Goal: Find specific page/section: Find specific page/section

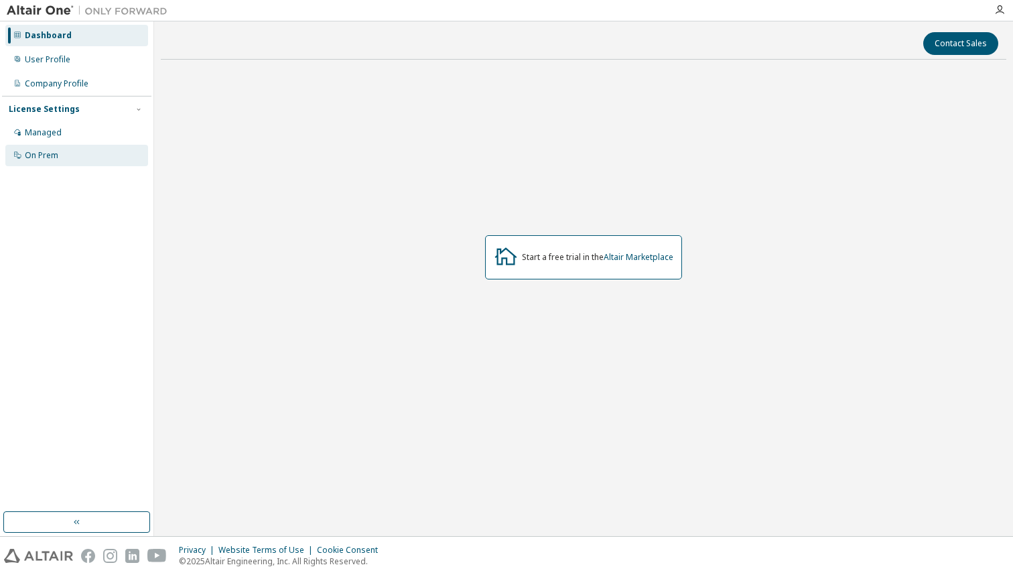
click at [87, 147] on div "On Prem" at bounding box center [76, 155] width 143 height 21
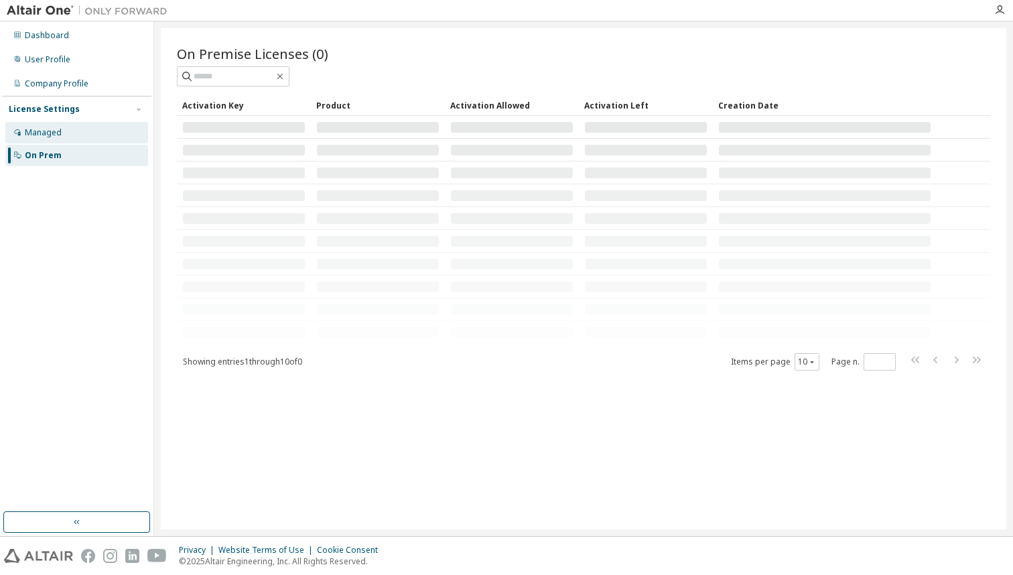
click at [87, 137] on div "Managed" at bounding box center [76, 132] width 143 height 21
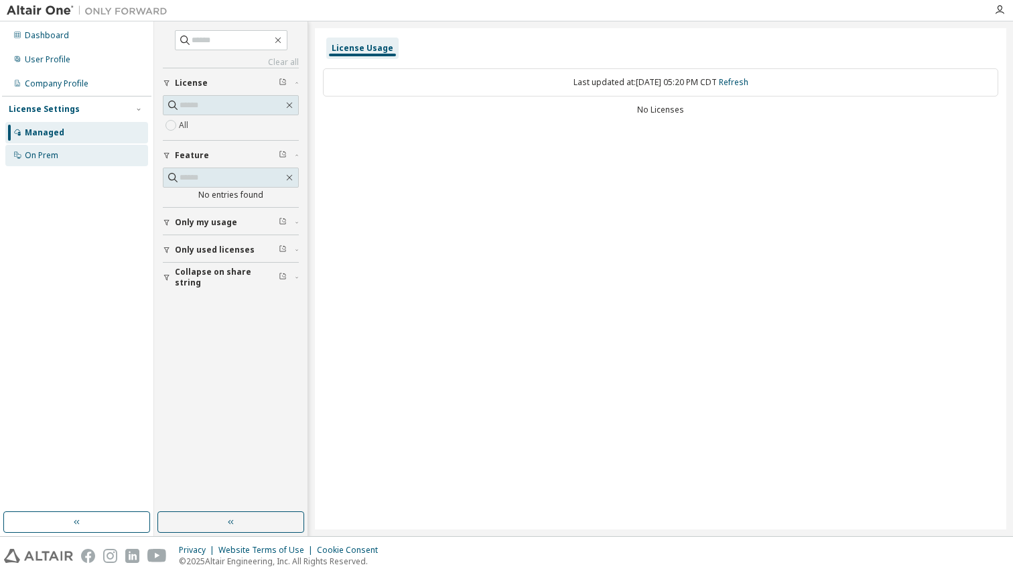
click at [82, 150] on div "On Prem" at bounding box center [76, 155] width 143 height 21
